Goal: Contribute content: Add original content to the website for others to see

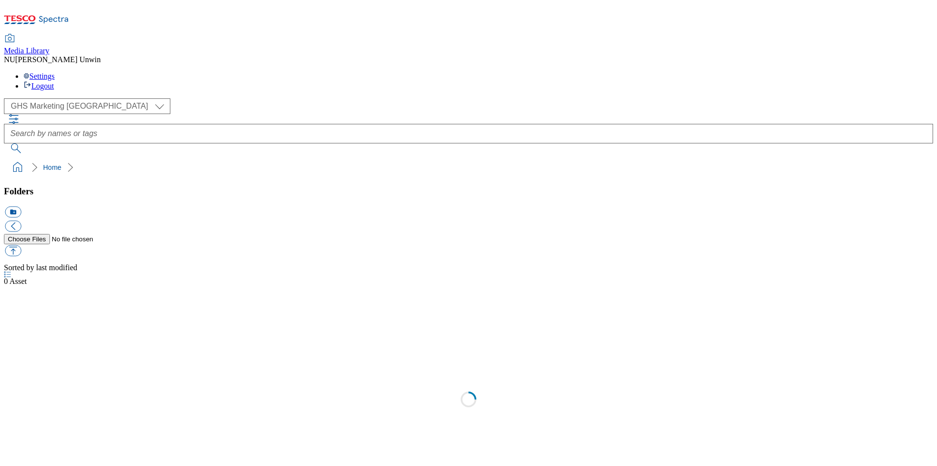
scroll to position [1, 0]
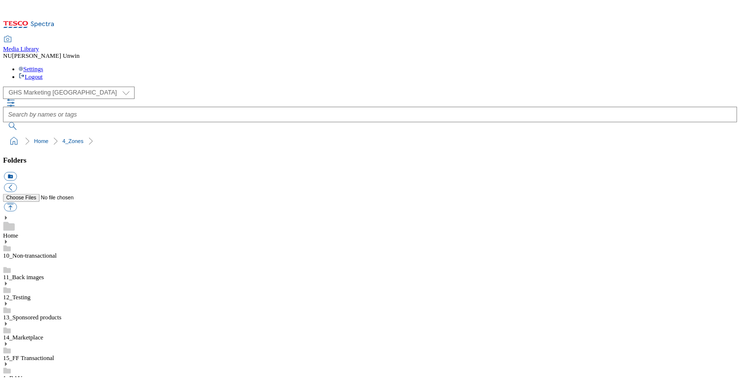
scroll to position [1253, 0]
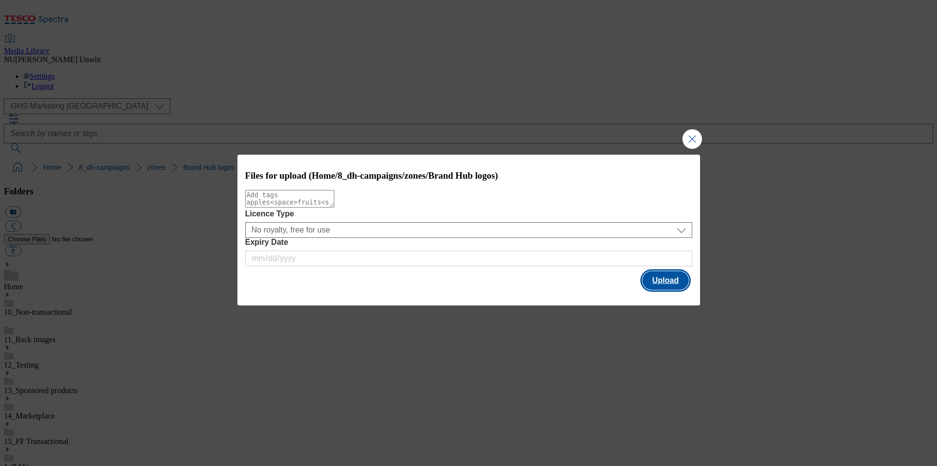
click at [680, 280] on button "Upload" at bounding box center [665, 280] width 46 height 19
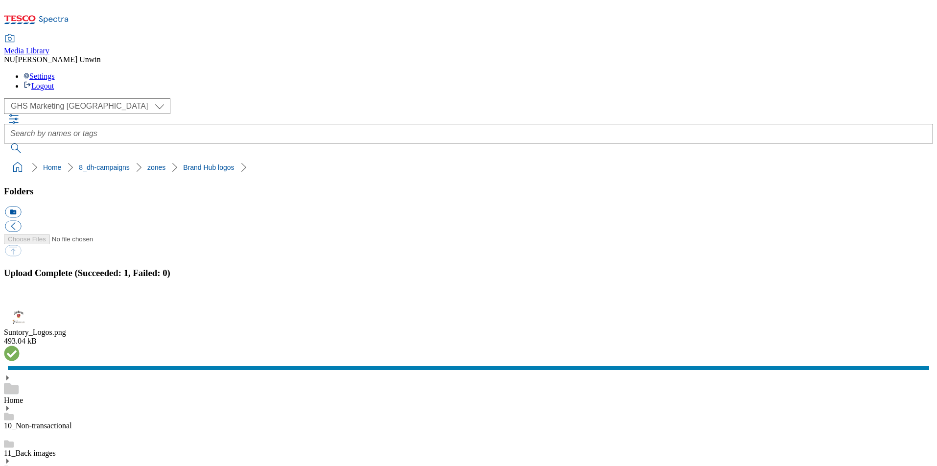
click at [20, 299] on button "button" at bounding box center [12, 303] width 15 height 9
